Goal: Task Accomplishment & Management: Use online tool/utility

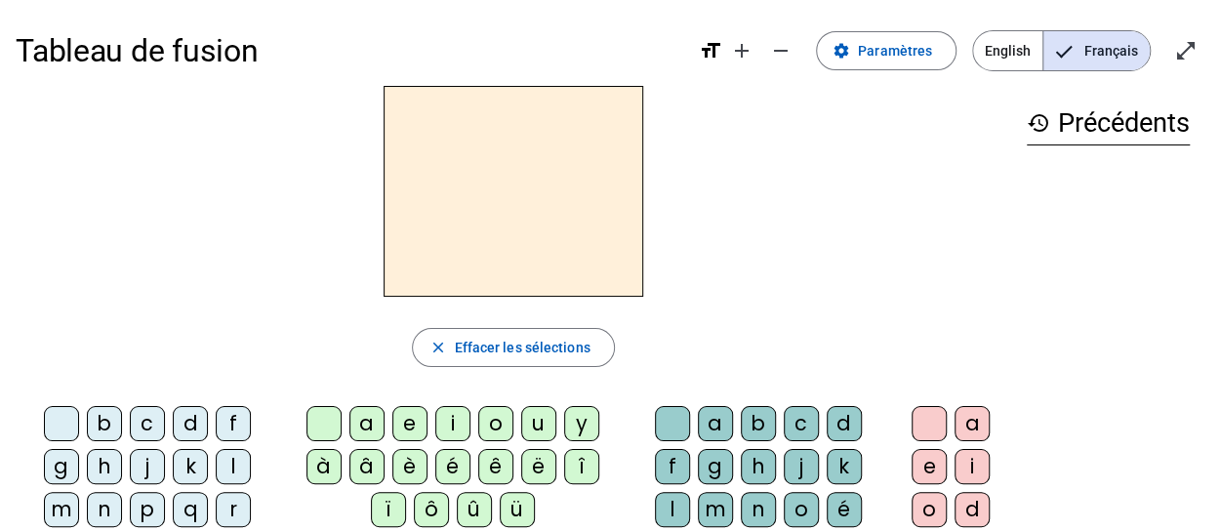
click at [79, 492] on div "m" at bounding box center [61, 509] width 35 height 35
click at [375, 427] on div "a" at bounding box center [366, 423] width 35 height 35
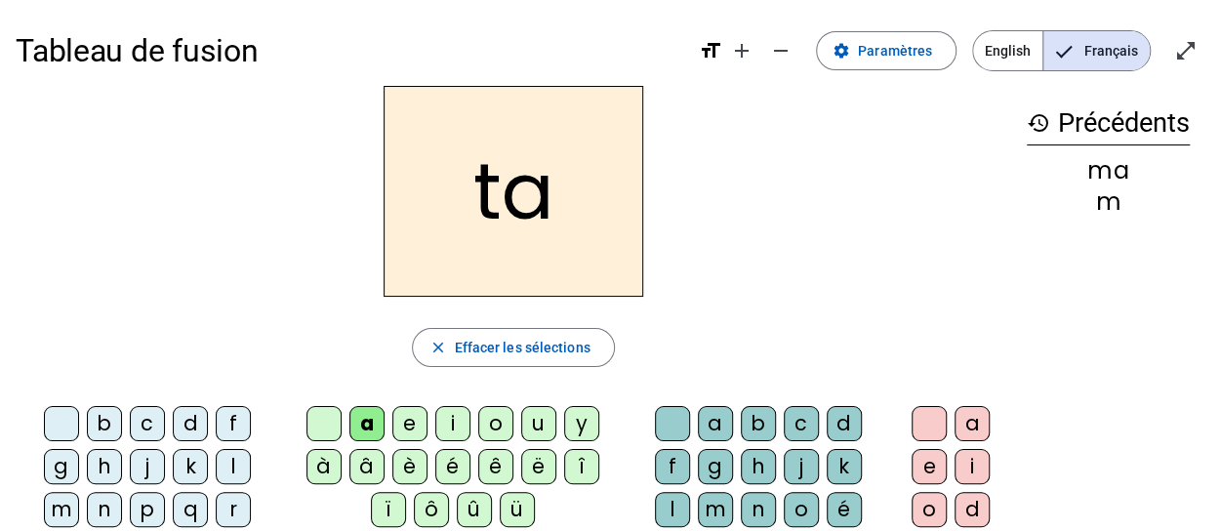
click at [216, 458] on div "l" at bounding box center [233, 466] width 35 height 35
click at [405, 426] on div "e" at bounding box center [409, 423] width 35 height 35
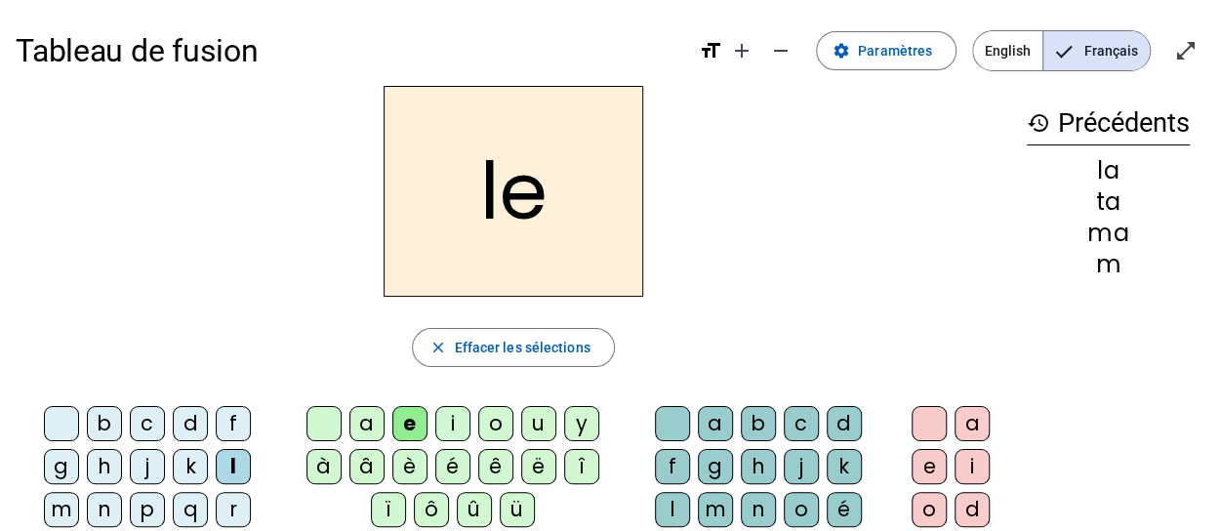
click at [541, 425] on div "u" at bounding box center [538, 423] width 35 height 35
click at [181, 428] on div "d" at bounding box center [190, 423] width 35 height 35
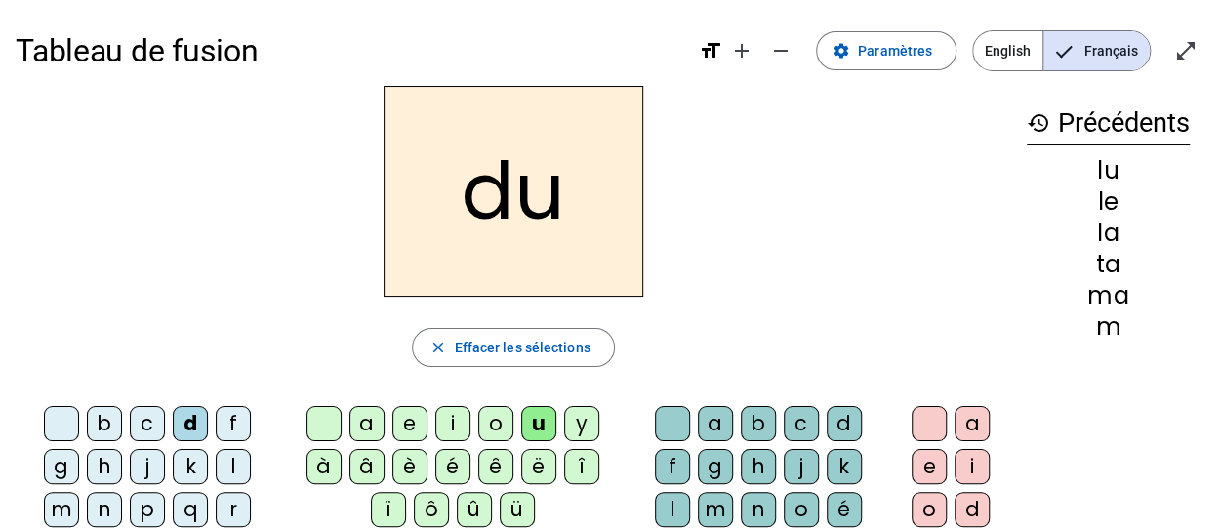
click at [399, 421] on div "e" at bounding box center [409, 423] width 35 height 35
click at [79, 492] on div "m" at bounding box center [61, 509] width 35 height 35
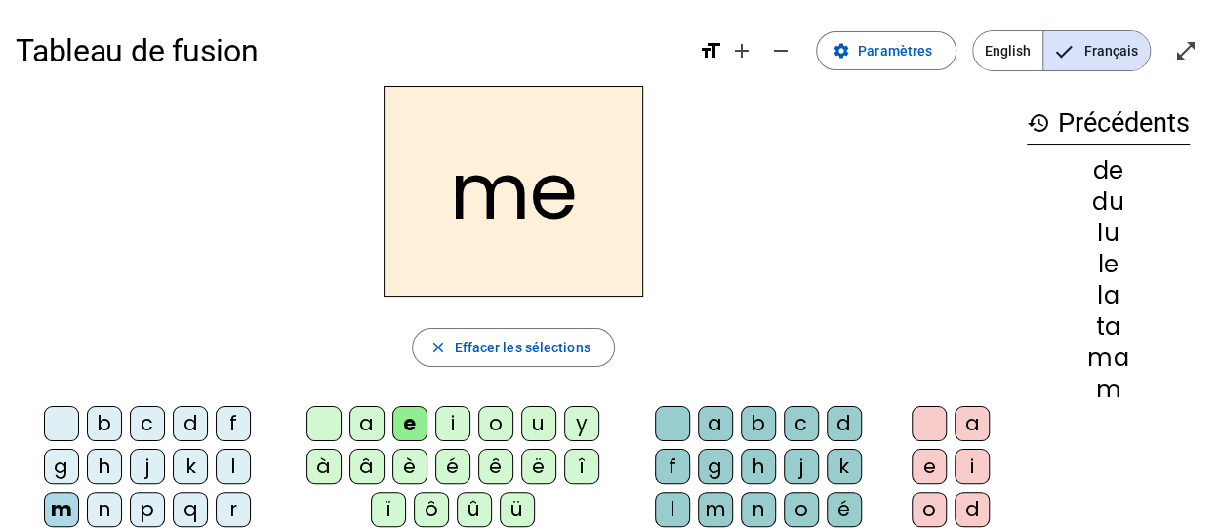
click at [130, 462] on div "j" at bounding box center [147, 466] width 35 height 35
